Goal: Transaction & Acquisition: Purchase product/service

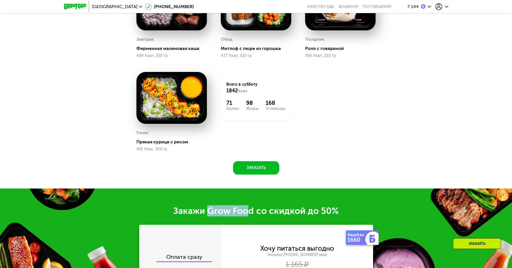
scroll to position [635, 0]
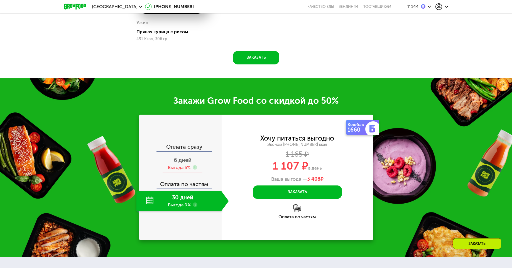
click at [179, 162] on span "6 дней" at bounding box center [183, 160] width 18 height 7
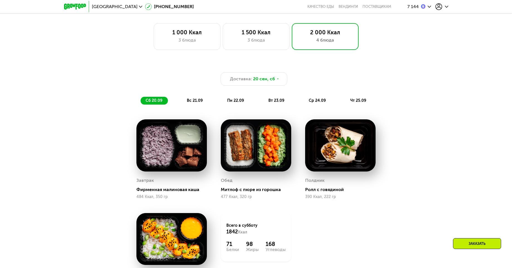
scroll to position [334, 0]
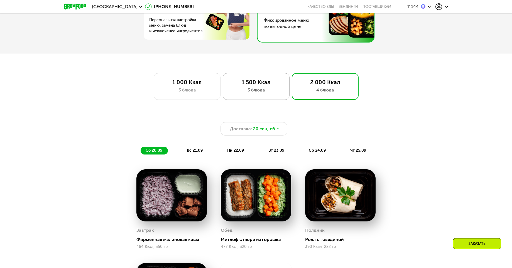
click at [266, 96] on div "1 500 Ккал 3 блюда" at bounding box center [256, 86] width 67 height 27
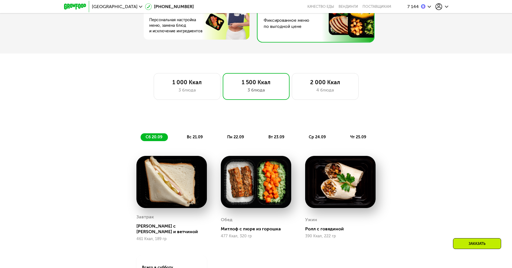
click at [190, 139] on span "вс 21.09" at bounding box center [195, 137] width 16 height 5
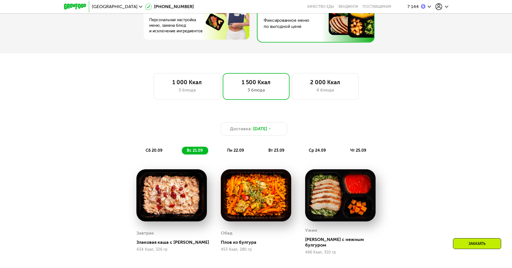
click at [230, 151] on span "пн 22.09" at bounding box center [235, 150] width 17 height 5
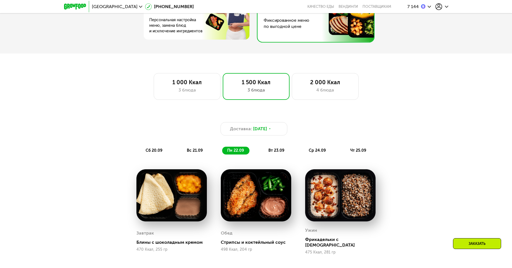
click at [267, 153] on div "вт 23.09" at bounding box center [276, 150] width 26 height 8
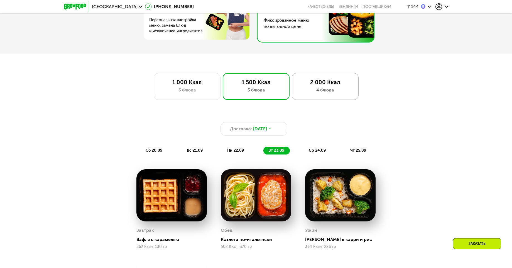
click at [313, 93] on div "4 блюда" at bounding box center [325, 90] width 55 height 7
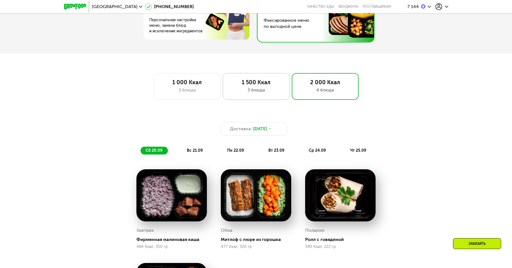
click at [245, 93] on div "3 блюда" at bounding box center [256, 90] width 55 height 7
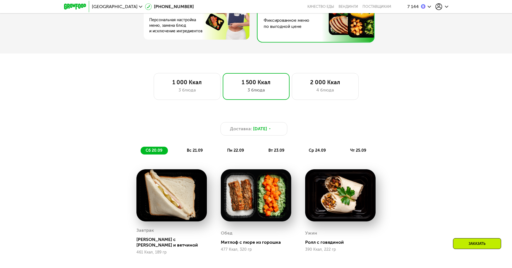
click at [189, 157] on div "Доставка: [DATE] сб 20.09 вс 21.09 пн 22.09 вт 23.09 ср 24.09 чт 25.09" at bounding box center [256, 134] width 336 height 48
click at [190, 153] on span "вс 21.09" at bounding box center [195, 150] width 16 height 5
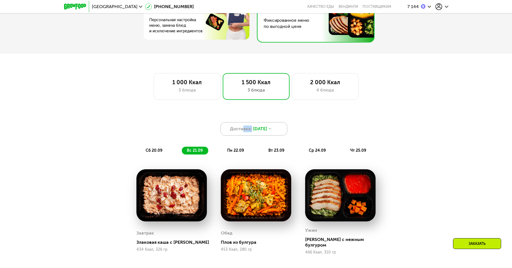
click at [243, 134] on div "Доставка: [DATE]" at bounding box center [254, 128] width 67 height 13
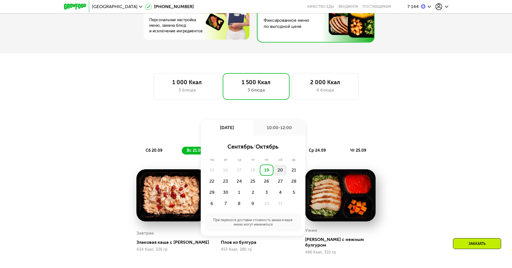
click at [280, 170] on div "20" at bounding box center [280, 169] width 14 height 11
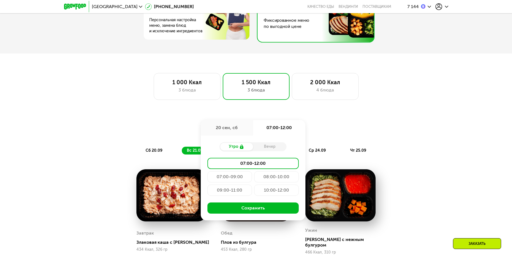
click at [261, 145] on div "Вечер" at bounding box center [269, 147] width 33 height 8
click at [267, 148] on div "Вечер" at bounding box center [269, 147] width 33 height 8
click at [266, 148] on div "Вечер" at bounding box center [269, 147] width 33 height 8
click at [330, 130] on div "Доставка: [DATE] сен, сб 07:00-12:00 Утро Вечер 07:00-12:00 07:00-09:00 08:00-1…" at bounding box center [256, 128] width 330 height 13
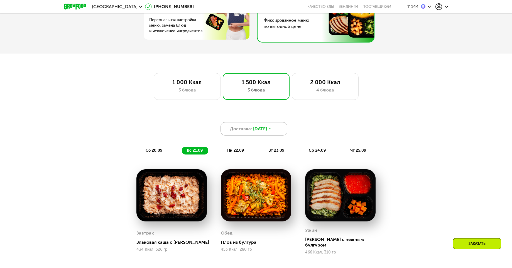
click at [265, 135] on div "Доставка: [DATE]" at bounding box center [254, 128] width 67 height 13
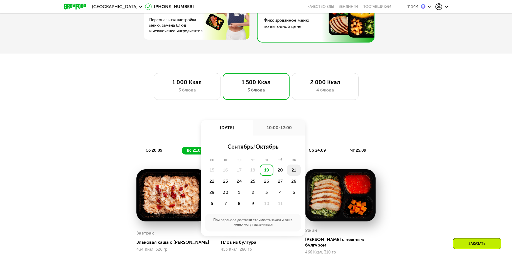
click at [292, 172] on div "21" at bounding box center [294, 169] width 14 height 11
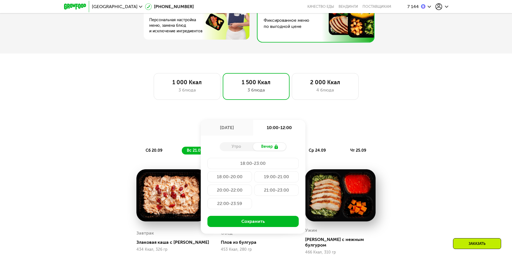
click at [238, 150] on div "Утро" at bounding box center [236, 147] width 33 height 8
click at [238, 148] on div "Утро" at bounding box center [236, 147] width 33 height 8
click at [323, 148] on div "ср 24.09" at bounding box center [318, 150] width 28 height 8
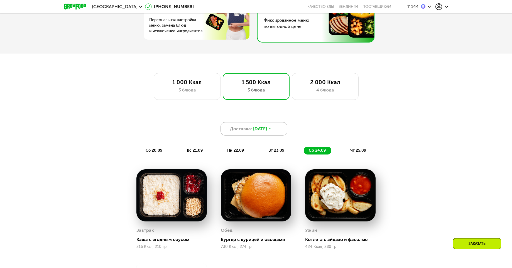
click at [258, 135] on div "Доставка: [DATE]" at bounding box center [254, 128] width 67 height 13
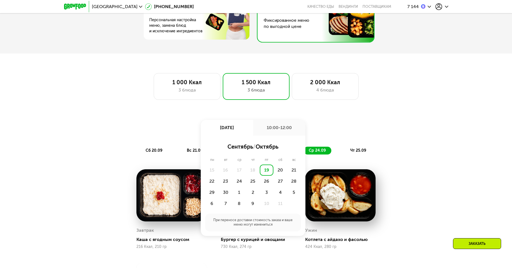
click at [358, 133] on div "Доставка: [DATE] сен, пт 10:00-12:00 сентябрь / октябрь пн вт ср чт пт сб вс 15…" at bounding box center [256, 128] width 330 height 13
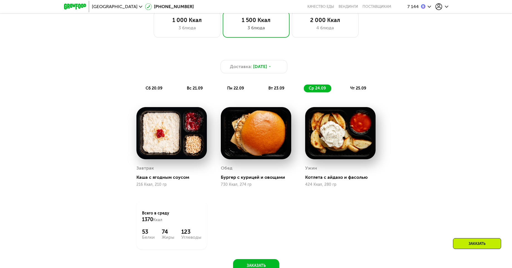
scroll to position [368, 0]
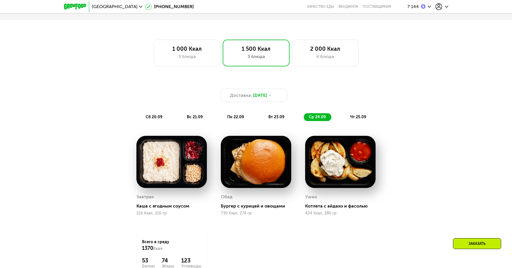
click at [196, 118] on span "вс 21.09" at bounding box center [195, 116] width 16 height 5
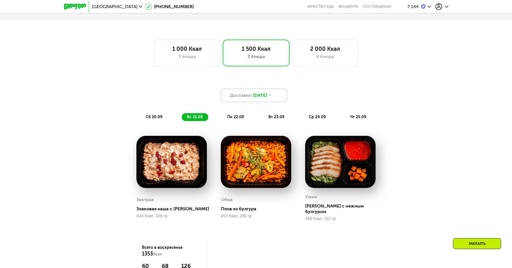
click at [240, 99] on span "Доставка:" at bounding box center [241, 95] width 22 height 7
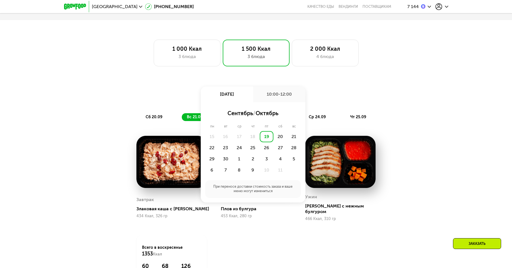
click at [355, 99] on div "Доставка: [DATE] сен, пт 10:00-12:00 сентябрь / октябрь пн вт ср чт пт сб вс 15…" at bounding box center [256, 95] width 330 height 13
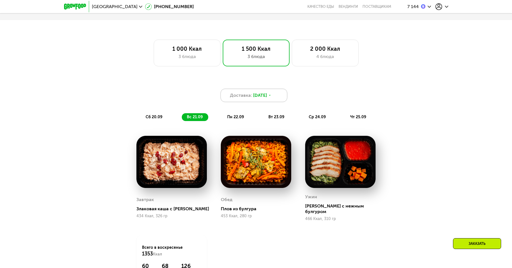
click at [264, 99] on span "[DATE]" at bounding box center [260, 95] width 14 height 7
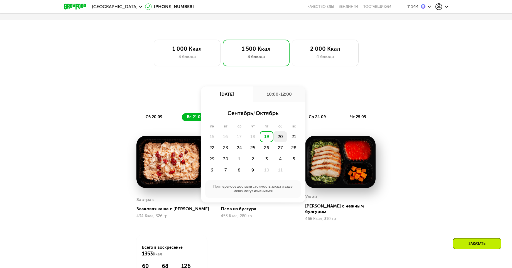
click at [280, 140] on div "20" at bounding box center [280, 136] width 14 height 11
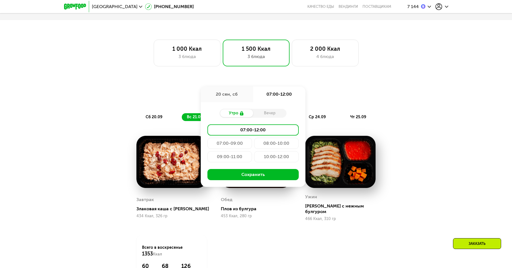
click at [240, 154] on div "09:00-11:00" at bounding box center [229, 156] width 45 height 11
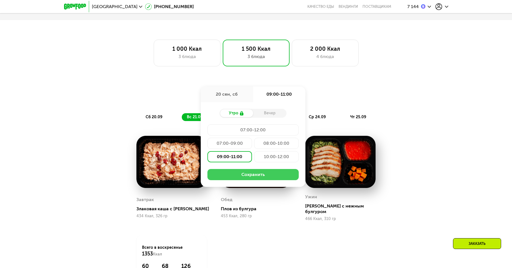
click at [247, 175] on button "Сохранить" at bounding box center [252, 174] width 91 height 11
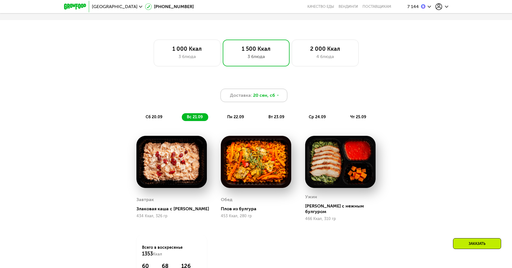
click at [263, 102] on div "Доставка: [DATE]" at bounding box center [254, 95] width 67 height 13
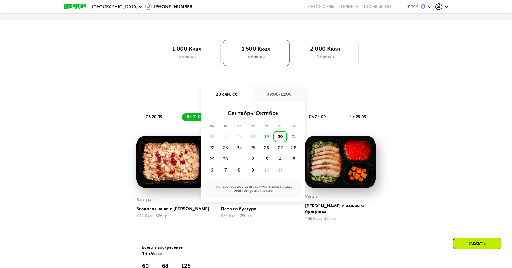
click at [279, 139] on div "20" at bounding box center [280, 136] width 14 height 11
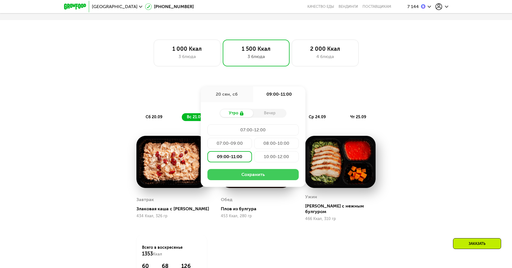
click at [273, 175] on button "Сохранить" at bounding box center [252, 174] width 91 height 11
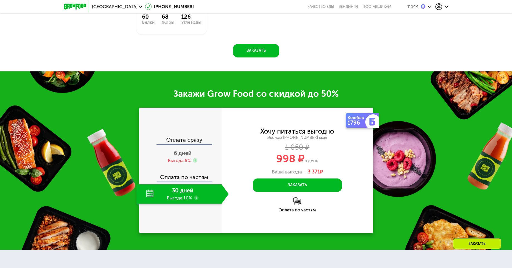
scroll to position [668, 0]
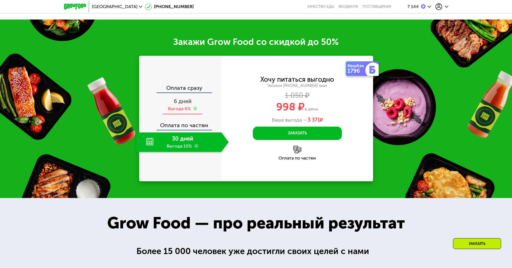
click at [184, 106] on div "Выгода 6%" at bounding box center [179, 109] width 23 height 6
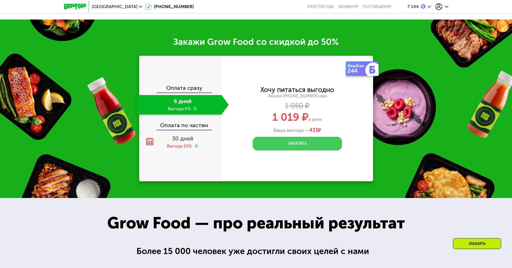
click at [286, 141] on button "Заказать" at bounding box center [297, 143] width 89 height 13
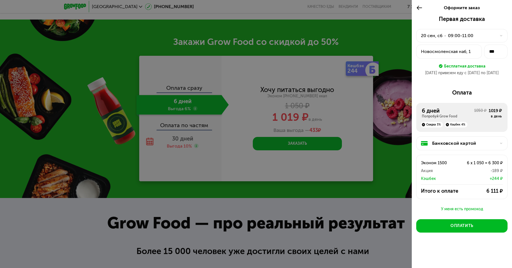
click at [433, 37] on div "20 сен, сб" at bounding box center [431, 35] width 21 height 7
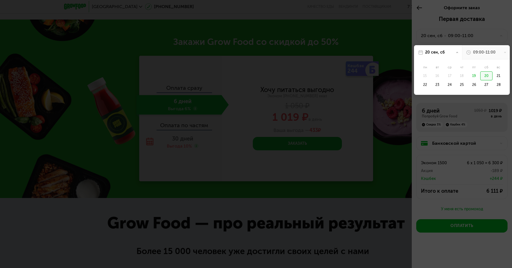
click at [468, 109] on div at bounding box center [256, 134] width 512 height 268
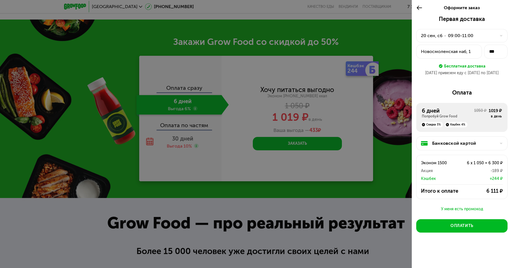
click at [438, 142] on div "Банковской картой" at bounding box center [464, 143] width 64 height 7
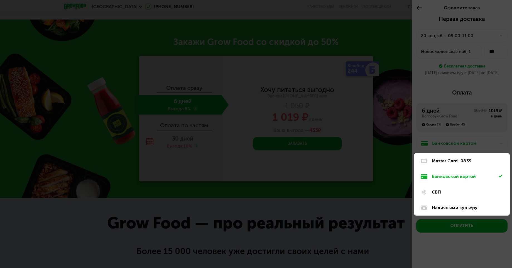
click at [444, 135] on div at bounding box center [256, 134] width 512 height 268
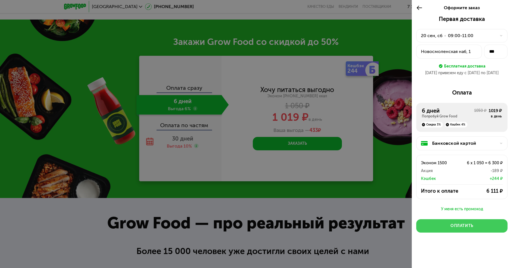
click at [453, 223] on button "Оплатить" at bounding box center [461, 225] width 91 height 13
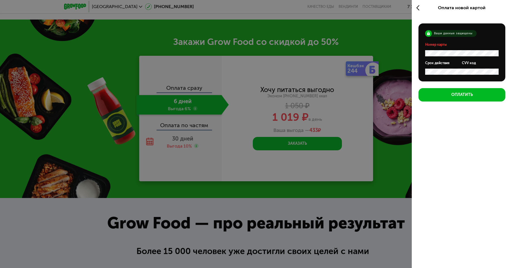
click at [423, 9] on div at bounding box center [420, 8] width 9 height 16
click at [418, 8] on use at bounding box center [418, 7] width 3 height 5
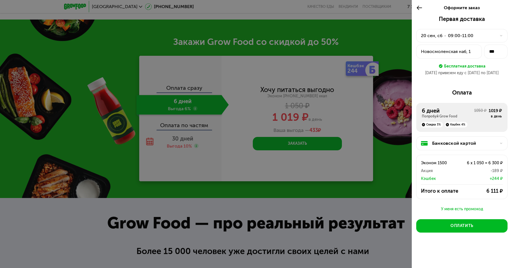
click at [455, 145] on div "Банковской картой" at bounding box center [464, 143] width 64 height 7
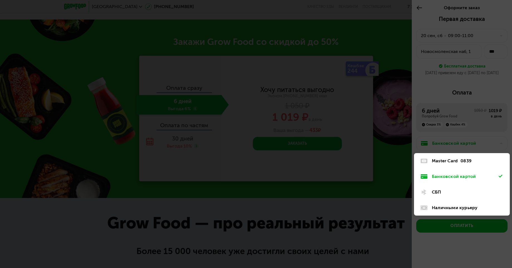
click at [443, 158] on div "Master Card" at bounding box center [445, 160] width 26 height 7
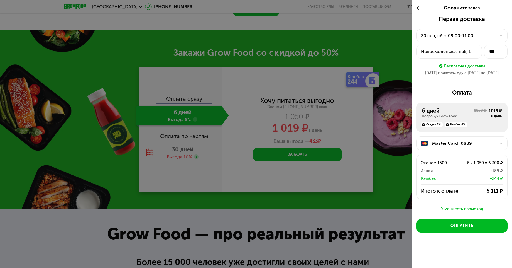
scroll to position [635, 0]
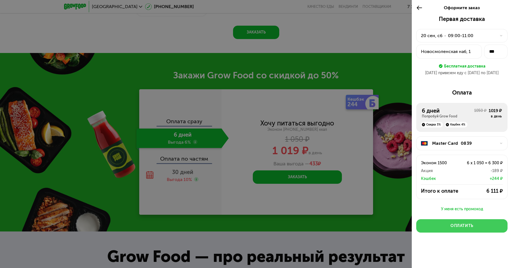
click at [445, 227] on button "Оплатить" at bounding box center [461, 225] width 91 height 13
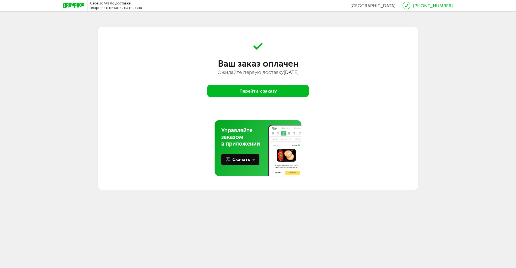
click at [238, 93] on button "Перейти к заказу" at bounding box center [257, 91] width 101 height 12
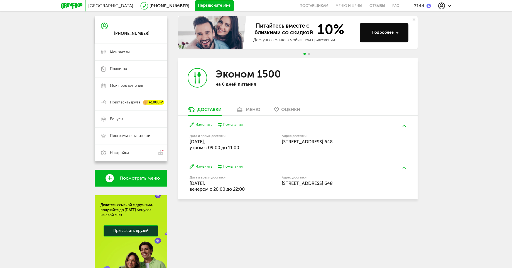
scroll to position [67, 0]
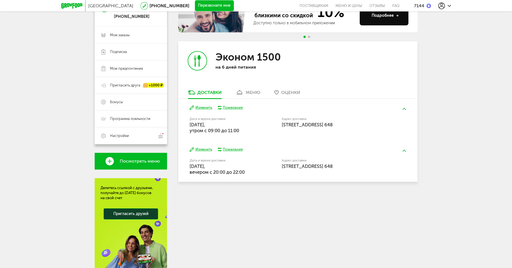
drag, startPoint x: 202, startPoint y: 166, endPoint x: 225, endPoint y: 166, distance: 23.1
click at [220, 166] on span "[DATE], вечером c 20:00 до 22:00" at bounding box center [217, 168] width 55 height 11
click at [225, 166] on span "[DATE], вечером c 20:00 до 22:00" at bounding box center [217, 168] width 55 height 11
click at [222, 167] on span "[DATE], вечером c 20:00 до 22:00" at bounding box center [217, 168] width 55 height 11
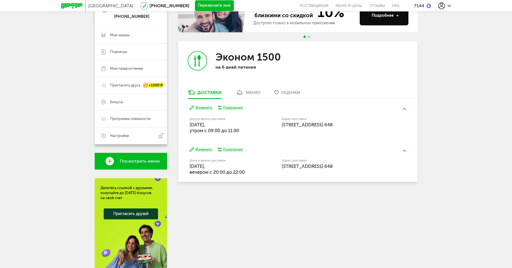
click at [203, 150] on button "Изменить" at bounding box center [201, 149] width 23 height 5
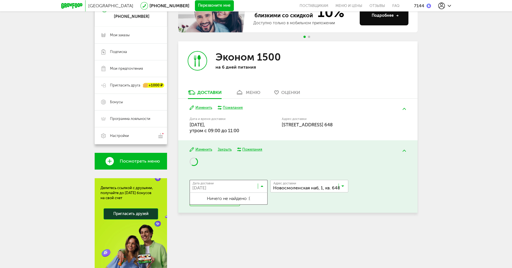
click at [209, 186] on input "Search for option" at bounding box center [230, 186] width 78 height 9
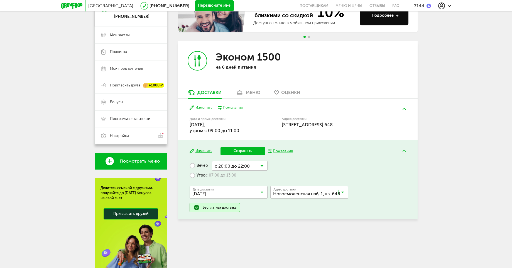
click at [204, 221] on ul "[DATE] сентября, [DATE], [DATE], [DATE], [DATE], [DATE], [DATE], [DATE], [DATE]…" at bounding box center [229, 253] width 78 height 111
click at [207, 177] on span "с 07:00 до 13:00" at bounding box center [221, 175] width 31 height 5
click at [238, 175] on input "Search for option" at bounding box center [239, 174] width 58 height 9
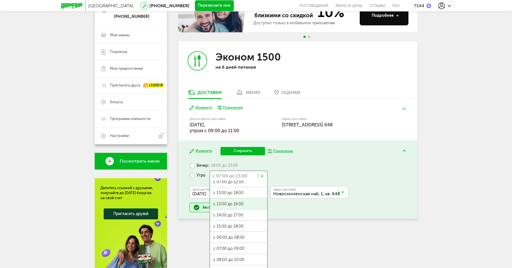
scroll to position [12, 0]
click at [223, 253] on ul "с 07:00 до 12:00 с 13:00 до 18:00 с 13:00 до 16:00 с 14:00 до 17:00 с 15:00 до …" at bounding box center [239, 235] width 58 height 111
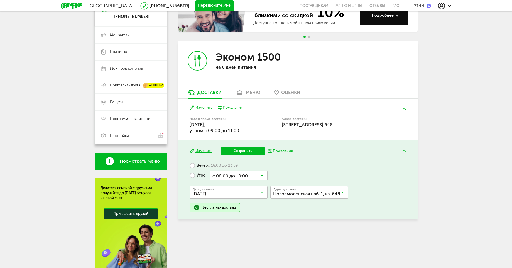
click at [232, 150] on button "Сохранить" at bounding box center [243, 151] width 45 height 8
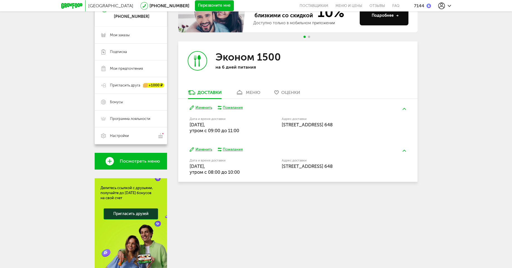
drag, startPoint x: 190, startPoint y: 124, endPoint x: 240, endPoint y: 131, distance: 49.7
click at [239, 131] on span "20 сентября, суббота, утром c 09:00 до 11:00" at bounding box center [215, 127] width 50 height 11
drag, startPoint x: 195, startPoint y: 123, endPoint x: 208, endPoint y: 129, distance: 14.2
click at [204, 127] on span "20 сентября, суббота, утром c 09:00 до 11:00" at bounding box center [215, 127] width 50 height 11
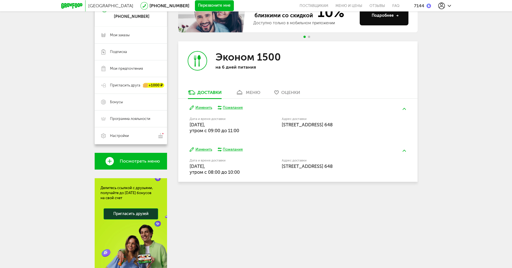
click at [207, 130] on span "20 сентября, суббота, утром c 09:00 до 11:00" at bounding box center [215, 127] width 50 height 11
click at [259, 92] on div "меню" at bounding box center [253, 92] width 14 height 5
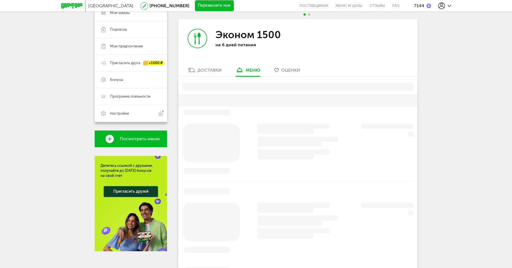
scroll to position [94, 0]
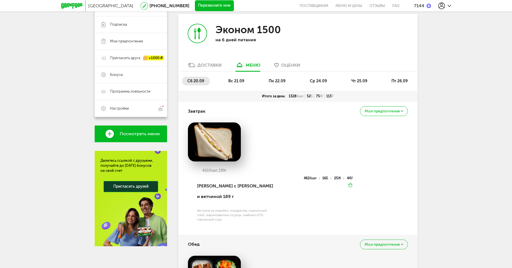
click at [243, 77] on li "вс 21.09" at bounding box center [236, 81] width 26 height 9
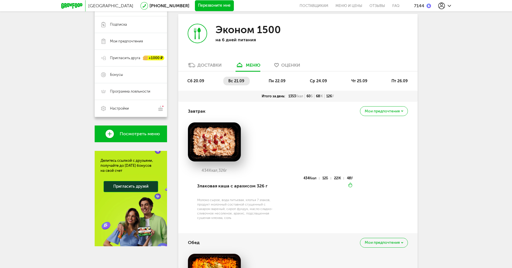
click at [277, 79] on span "пн 22.09" at bounding box center [277, 81] width 17 height 5
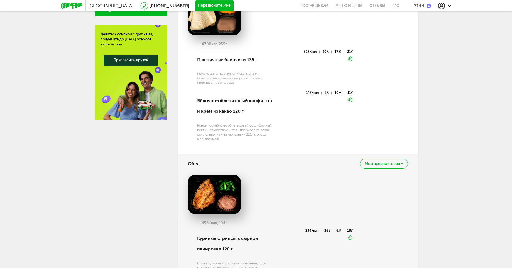
scroll to position [295, 0]
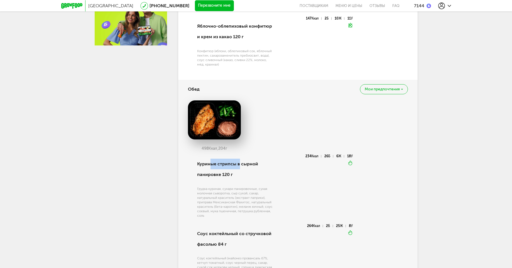
drag, startPoint x: 214, startPoint y: 163, endPoint x: 239, endPoint y: 170, distance: 26.2
click at [240, 163] on div "Куриные стрипсы в сырной панировке 120 г" at bounding box center [235, 169] width 77 height 30
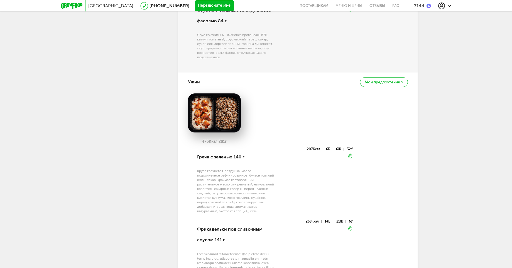
scroll to position [529, 0]
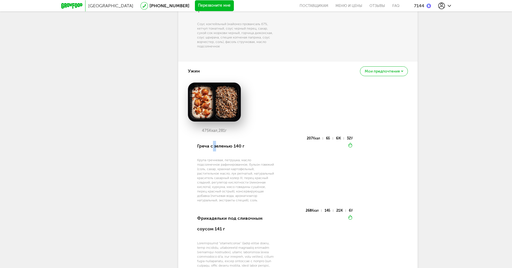
drag, startPoint x: 216, startPoint y: 146, endPoint x: 229, endPoint y: 159, distance: 17.9
click at [223, 150] on div "Греча с зеленью 140 г" at bounding box center [235, 145] width 77 height 19
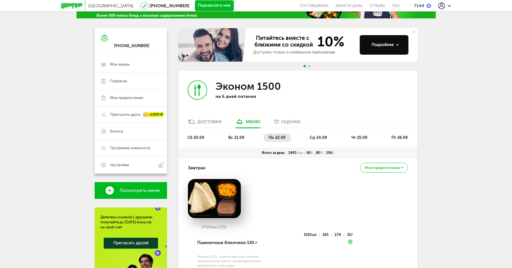
scroll to position [0, 0]
